Goal: Transaction & Acquisition: Purchase product/service

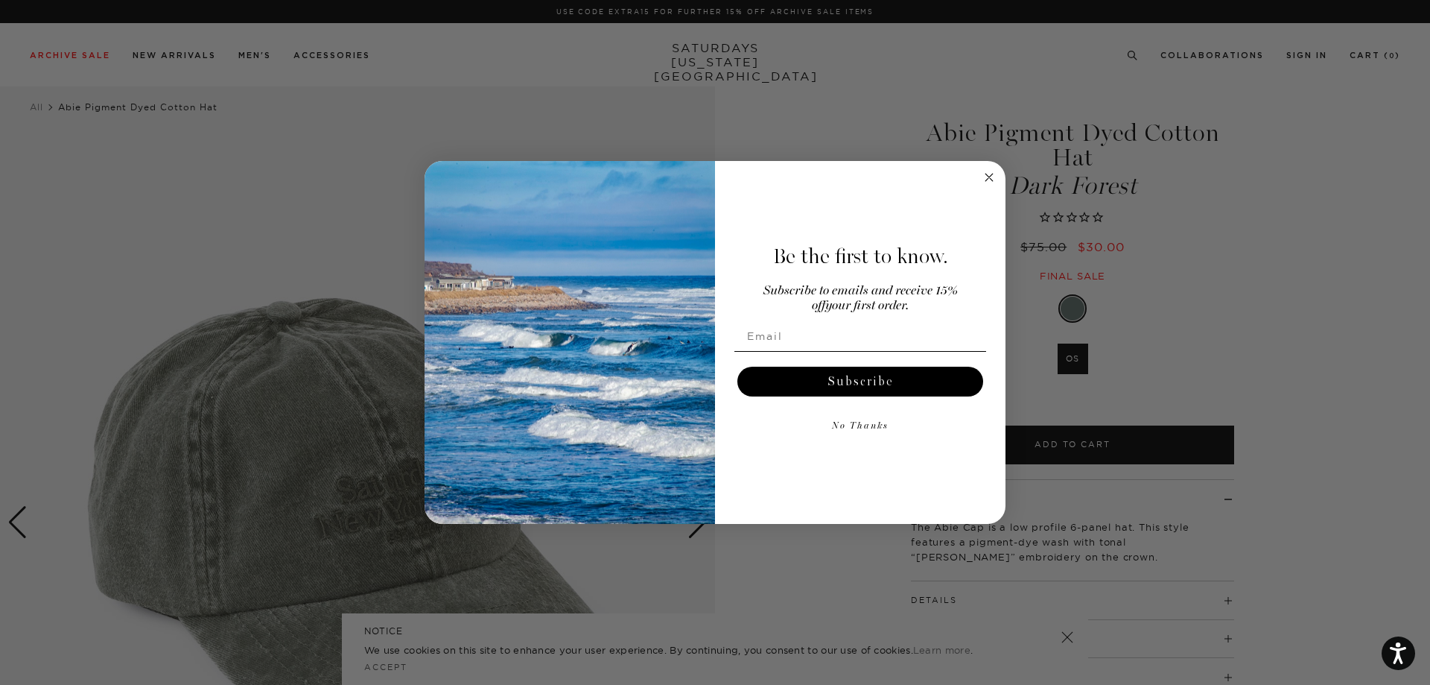
click at [1071, 250] on div "Close dialog Be the first to know. Subscribe to emails and receive 15% off your…" at bounding box center [715, 342] width 1430 height 685
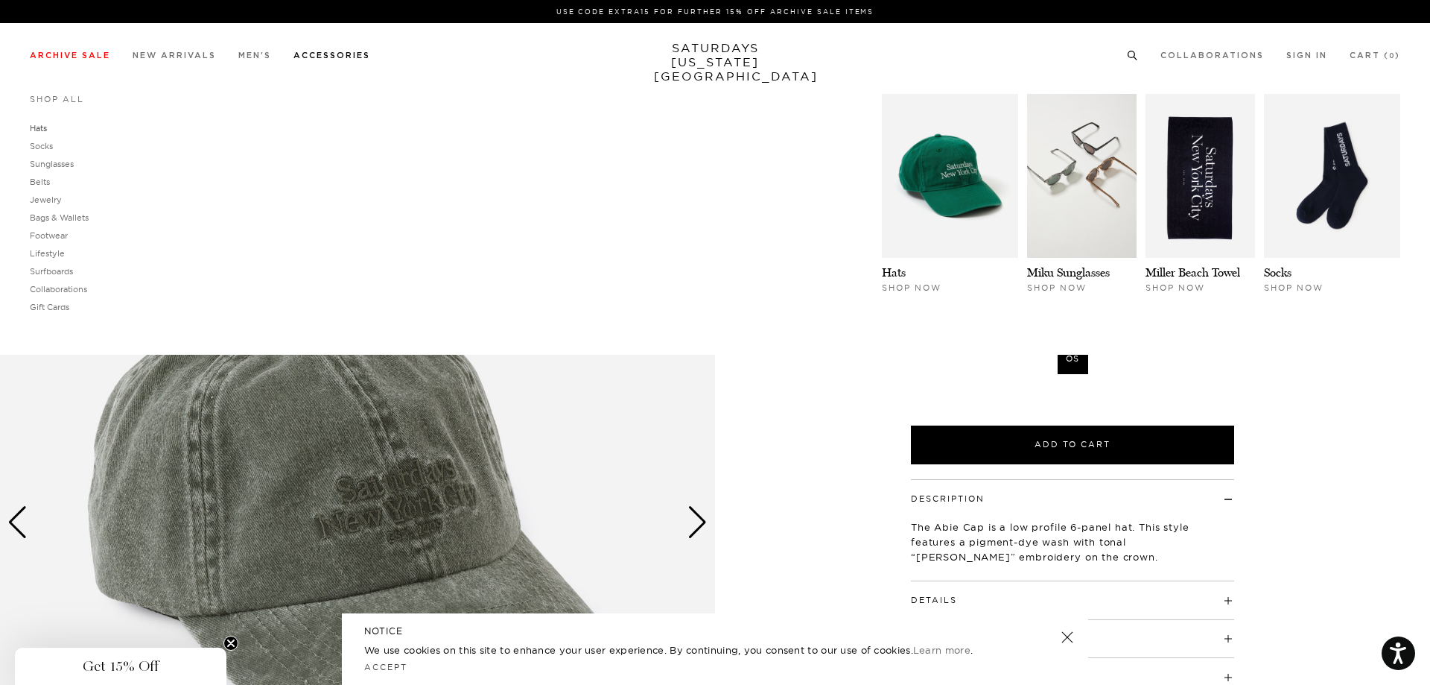
click at [40, 124] on link "Hats" at bounding box center [38, 128] width 17 height 10
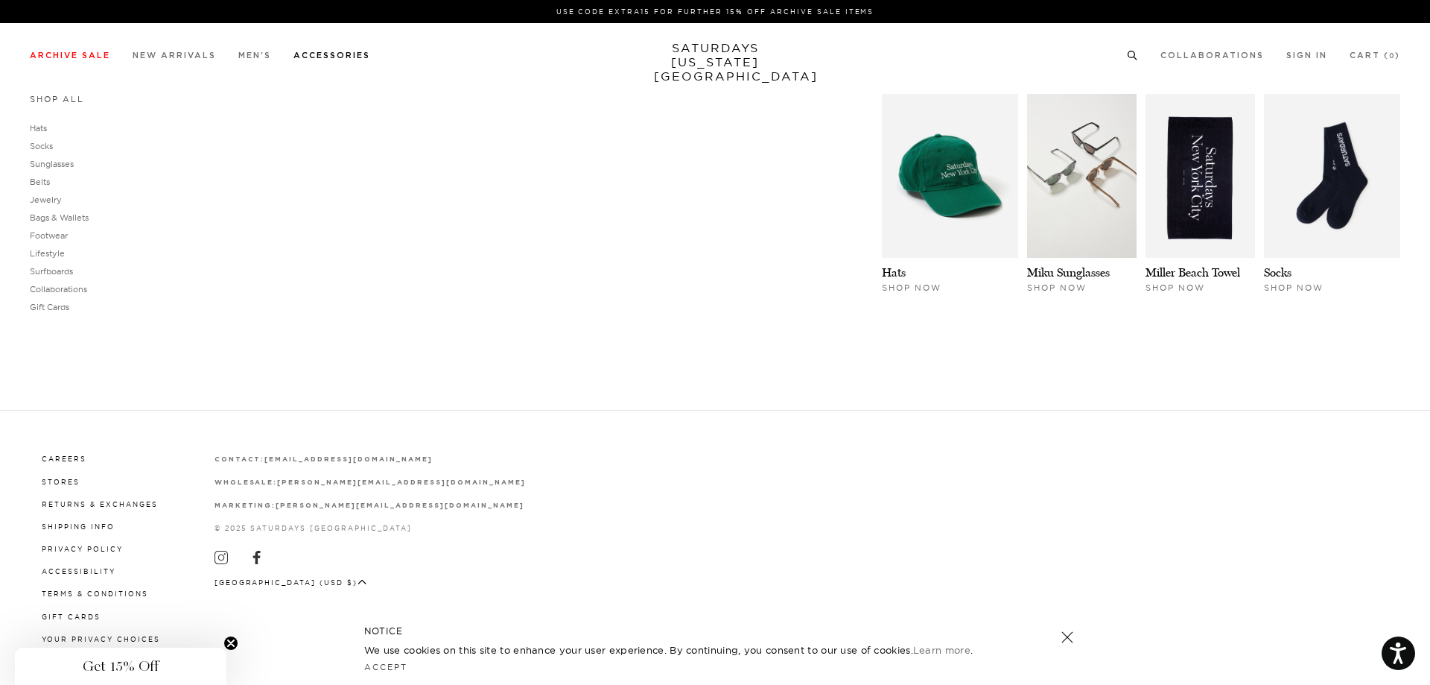
click at [71, 102] on link "Shop All" at bounding box center [57, 99] width 54 height 10
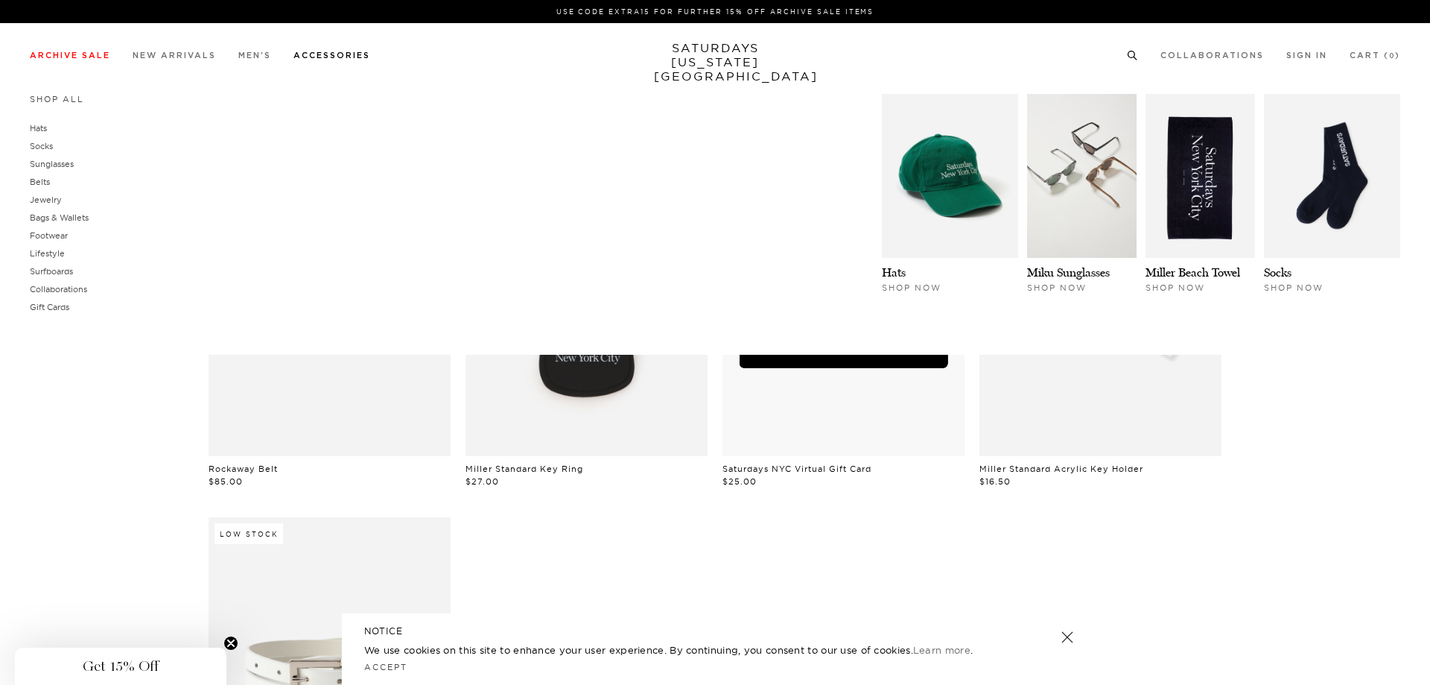
click at [874, 198] on div "Shop All Hats Socks Sunglasses Belts Jewelry Bags & Wallets Footwear Lifestyle" at bounding box center [715, 209] width 1371 height 231
click at [901, 199] on img at bounding box center [950, 176] width 136 height 164
